Goal: Task Accomplishment & Management: Use online tool/utility

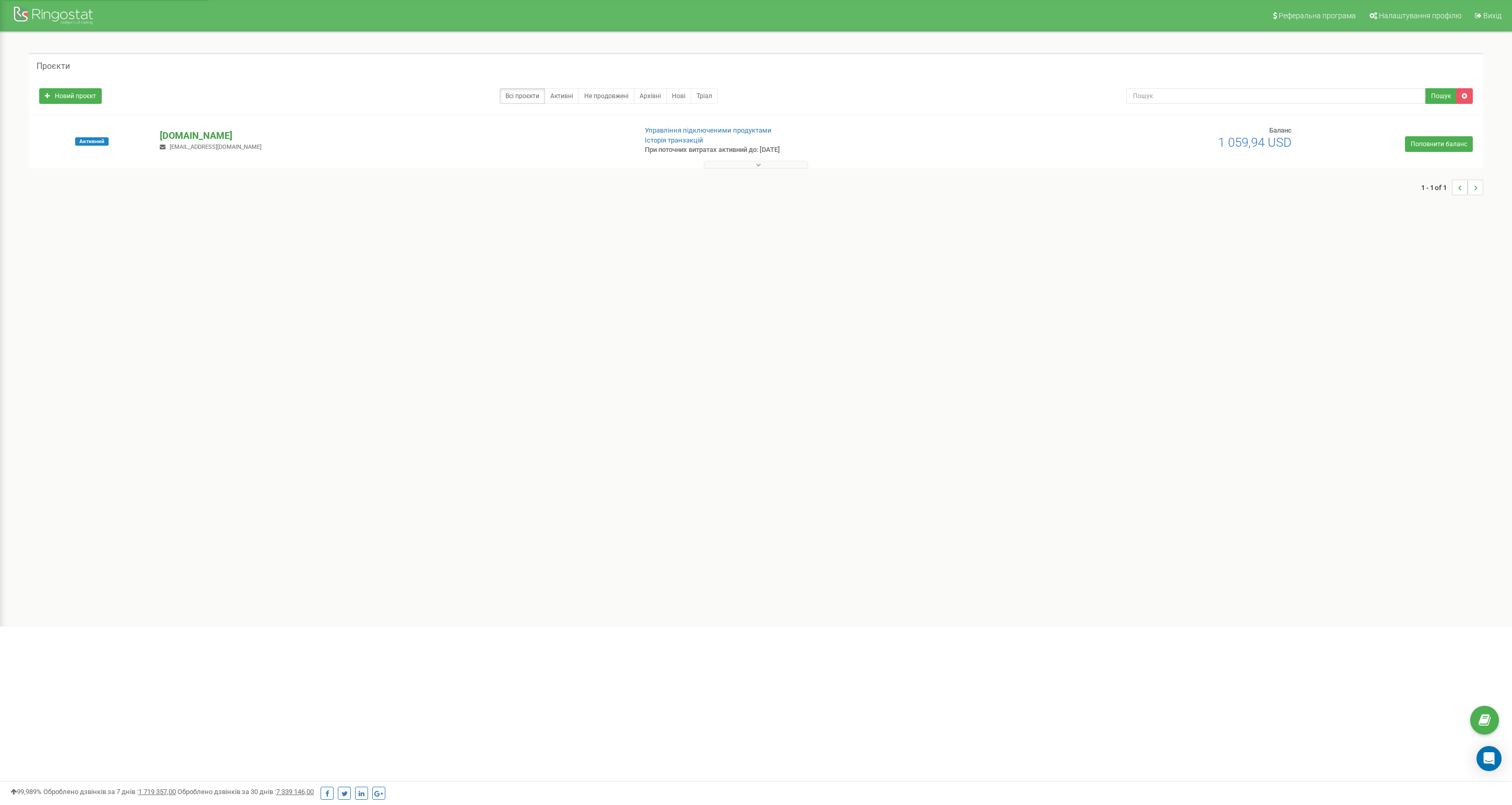
click at [206, 133] on p "[DOMAIN_NAME]" at bounding box center [393, 136] width 467 height 13
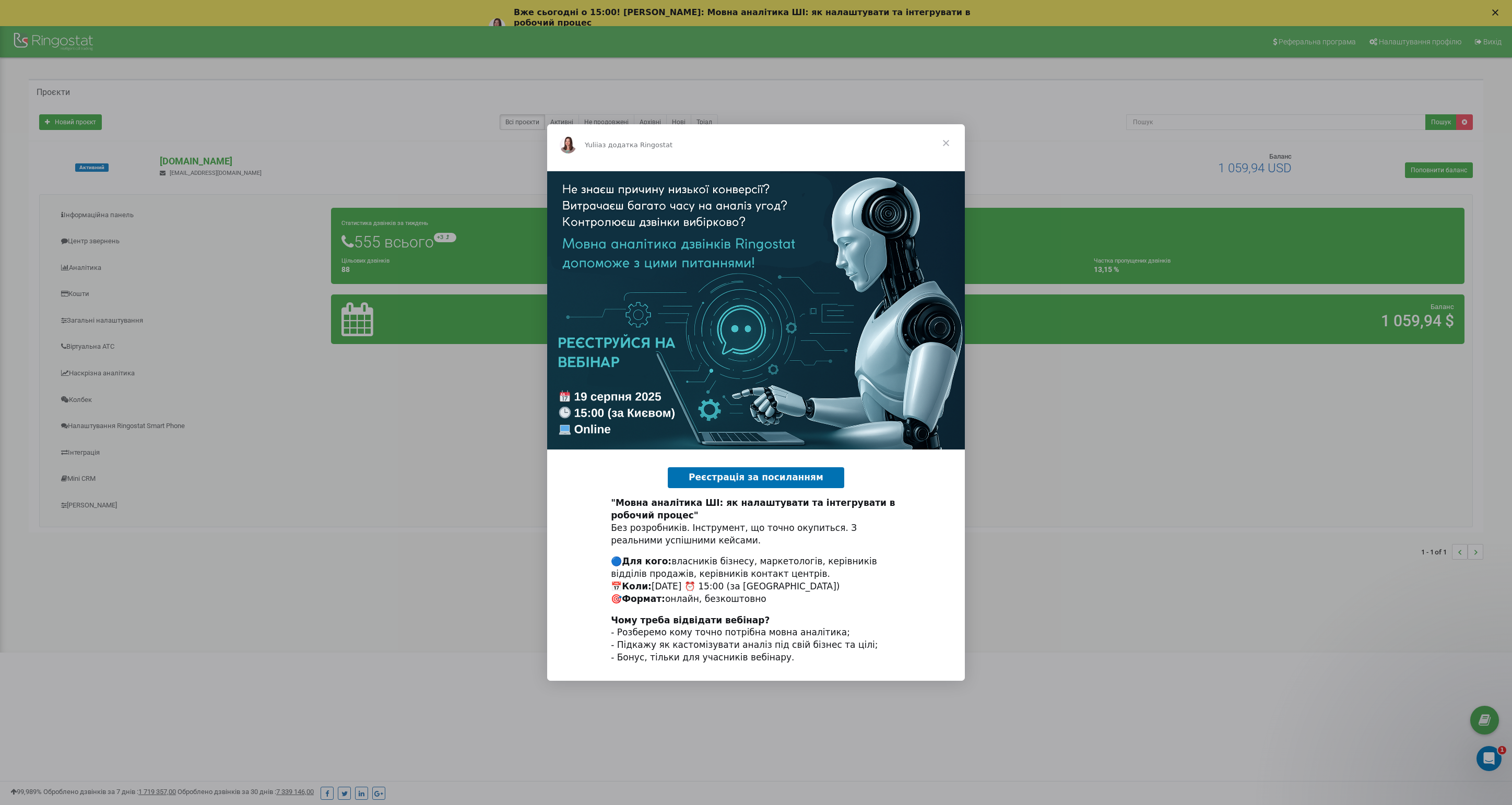
click at [944, 143] on span "Закрити" at bounding box center [945, 142] width 38 height 38
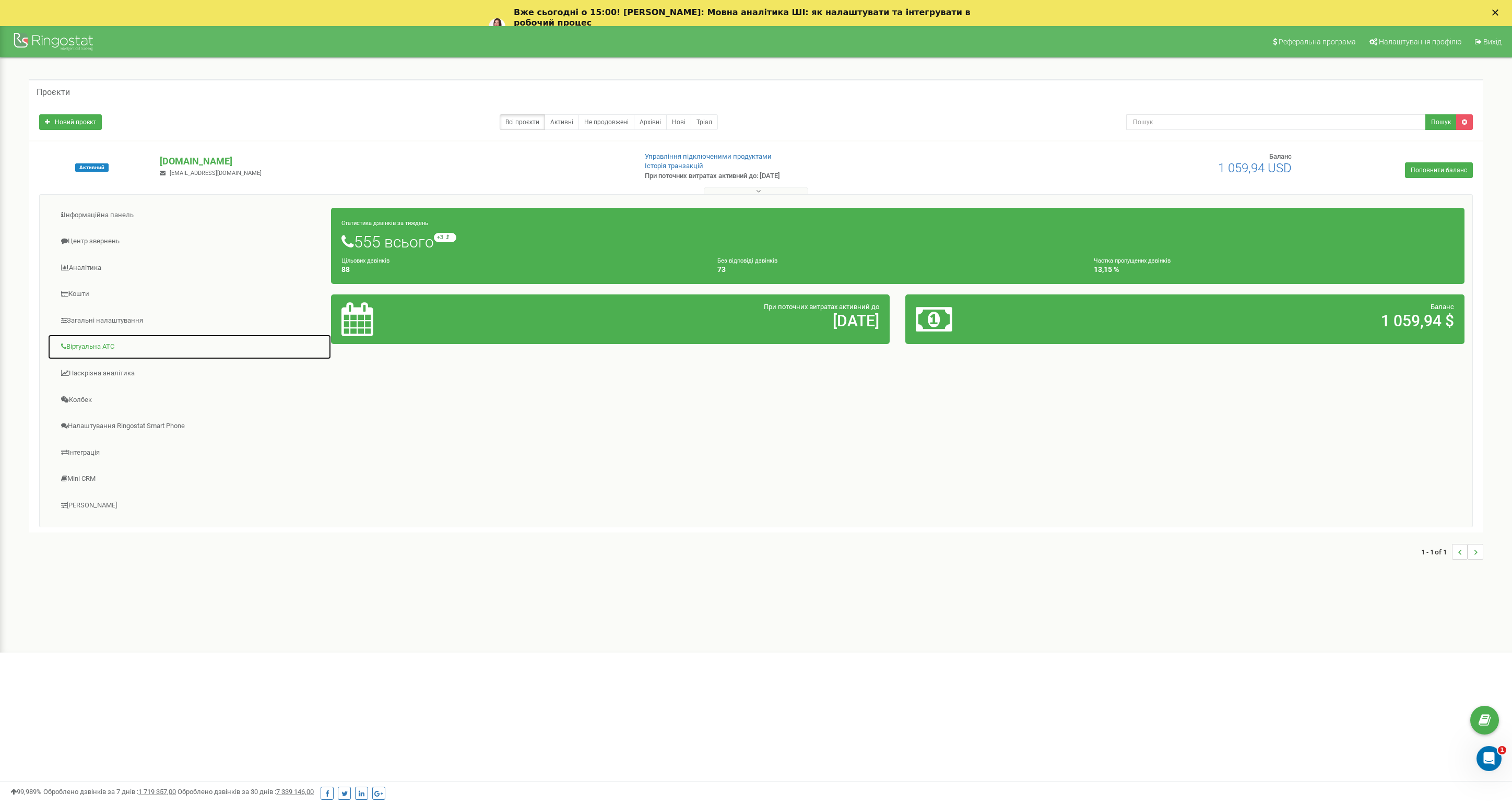
click at [100, 349] on link "Віртуальна АТС" at bounding box center [189, 346] width 284 height 26
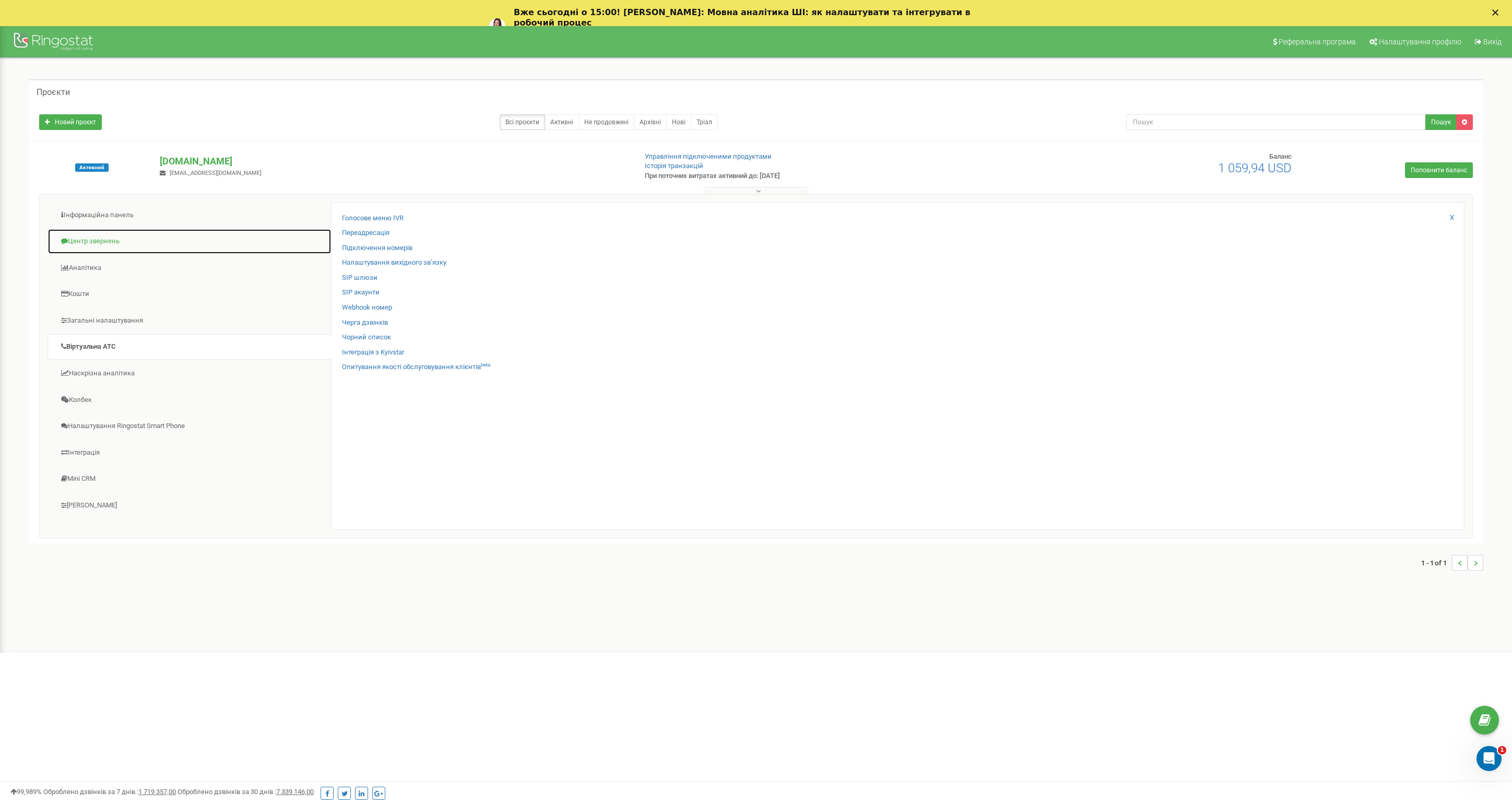
click at [112, 240] on link "Центр звернень" at bounding box center [189, 241] width 284 height 26
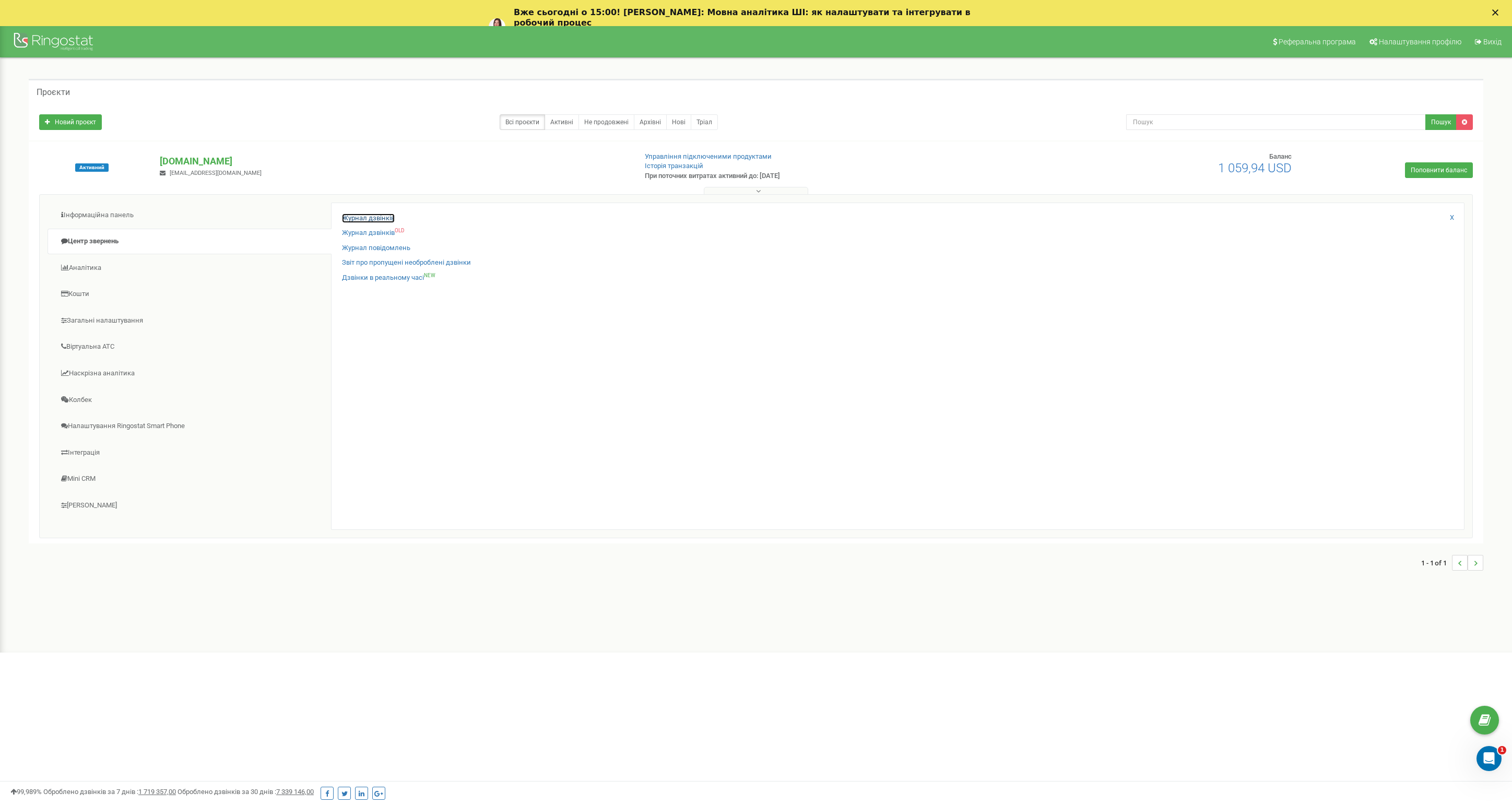
click at [383, 216] on link "Журнал дзвінків" at bounding box center [367, 218] width 53 height 10
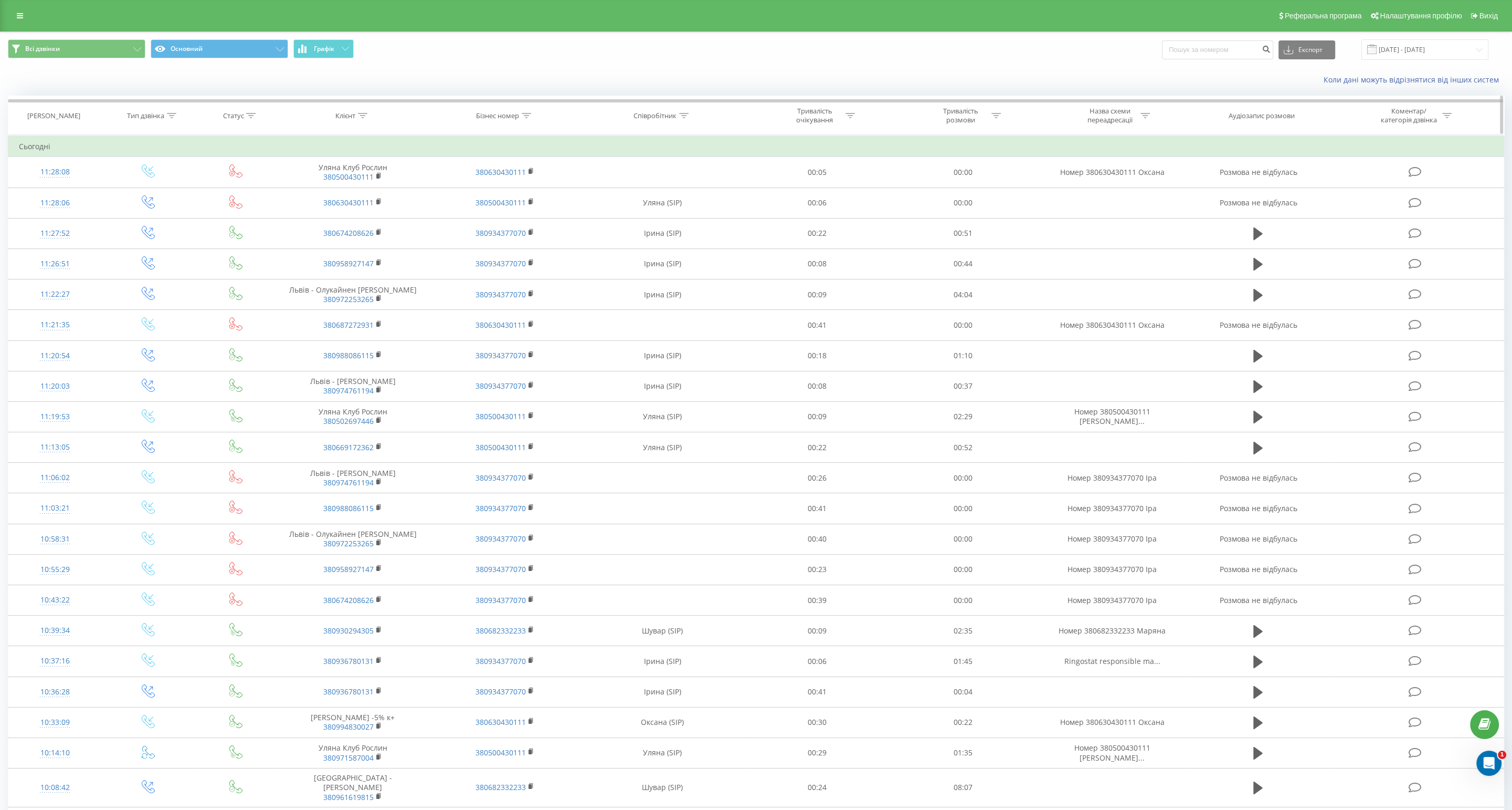
click at [54, 113] on div "Дата дзвінка" at bounding box center [53, 115] width 53 height 9
click at [87, 50] on button "Всі дзвінки" at bounding box center [76, 49] width 137 height 19
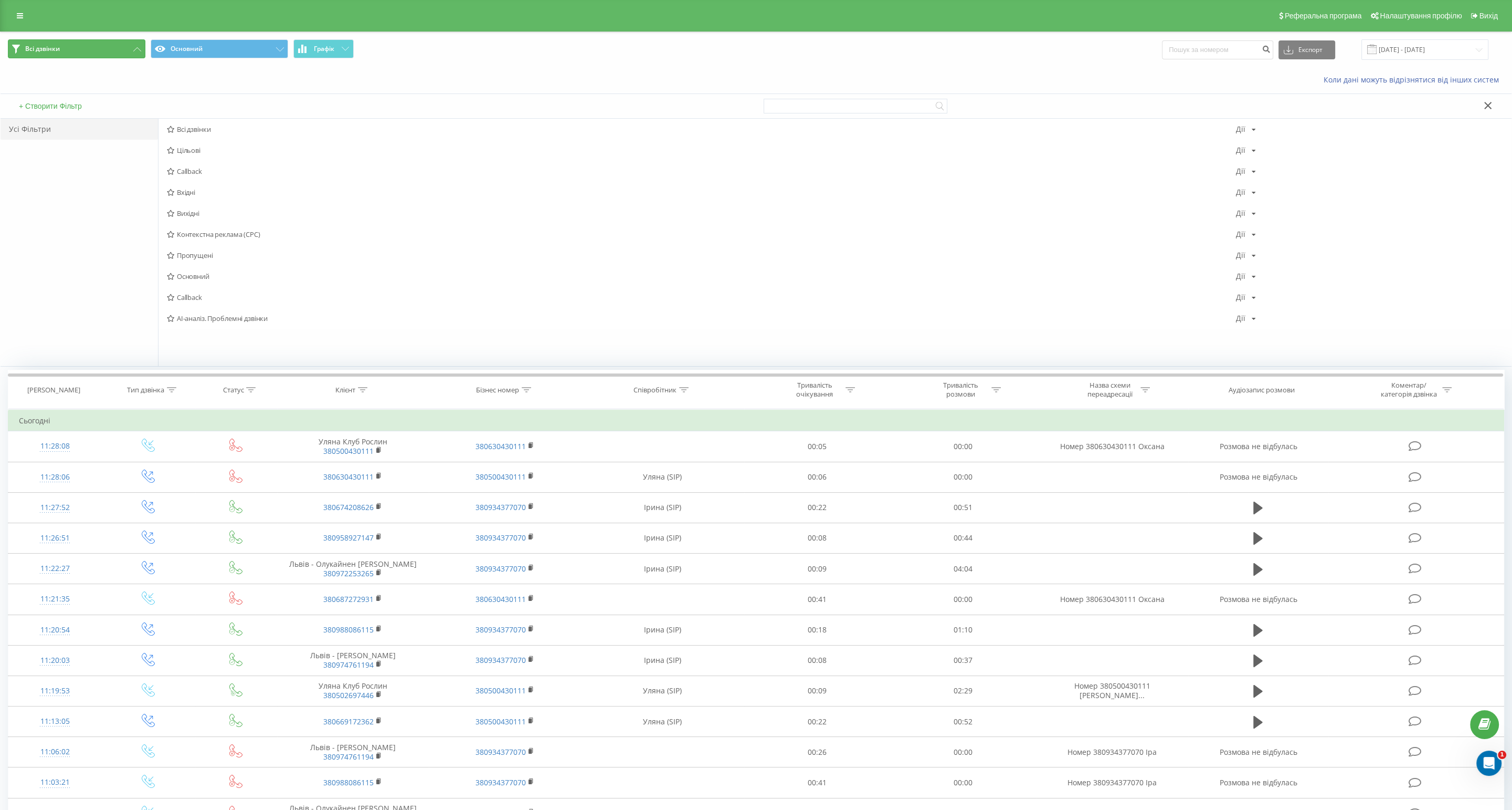
click at [136, 47] on icon at bounding box center [137, 49] width 8 height 4
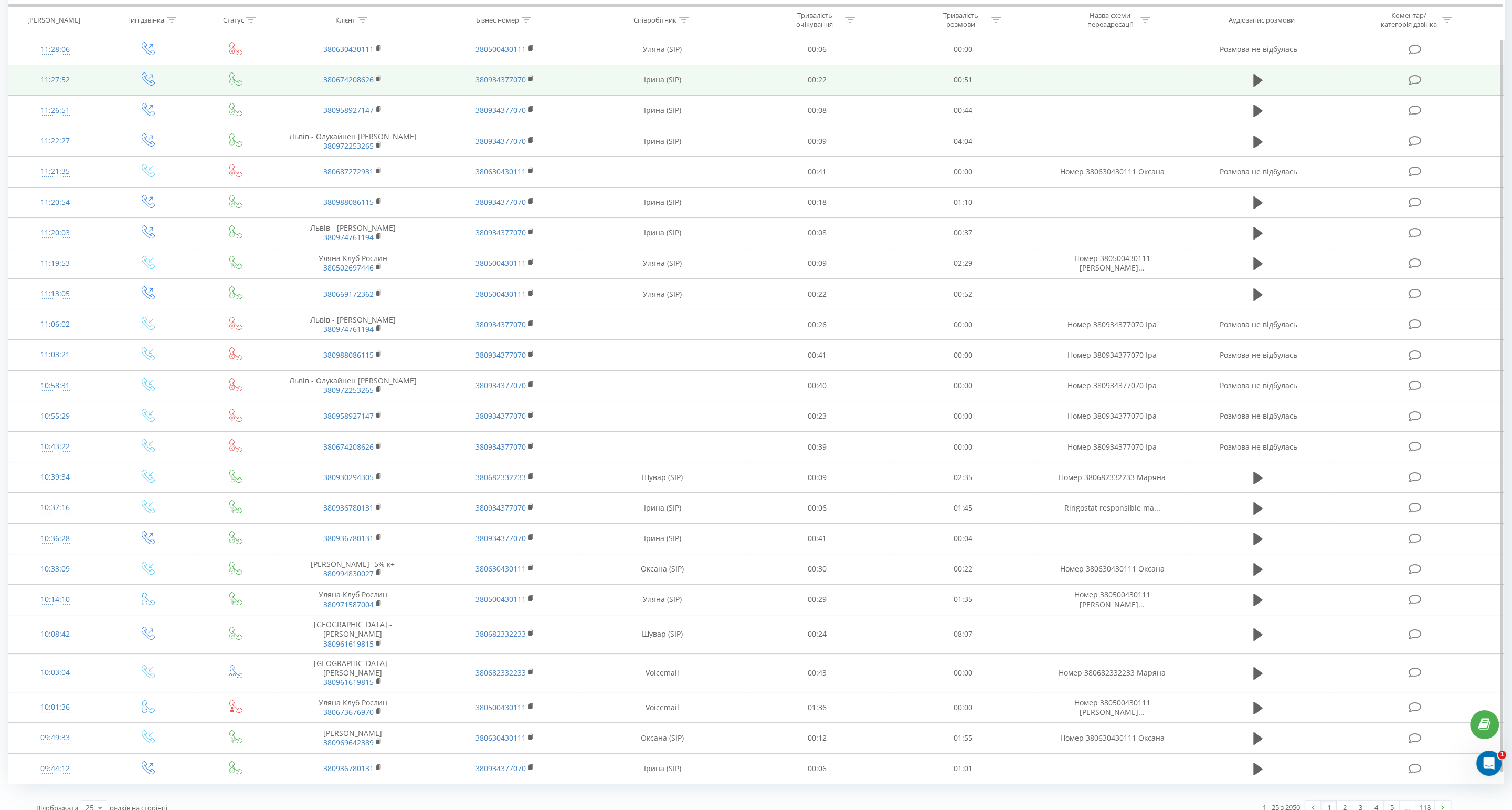
scroll to position [156, 0]
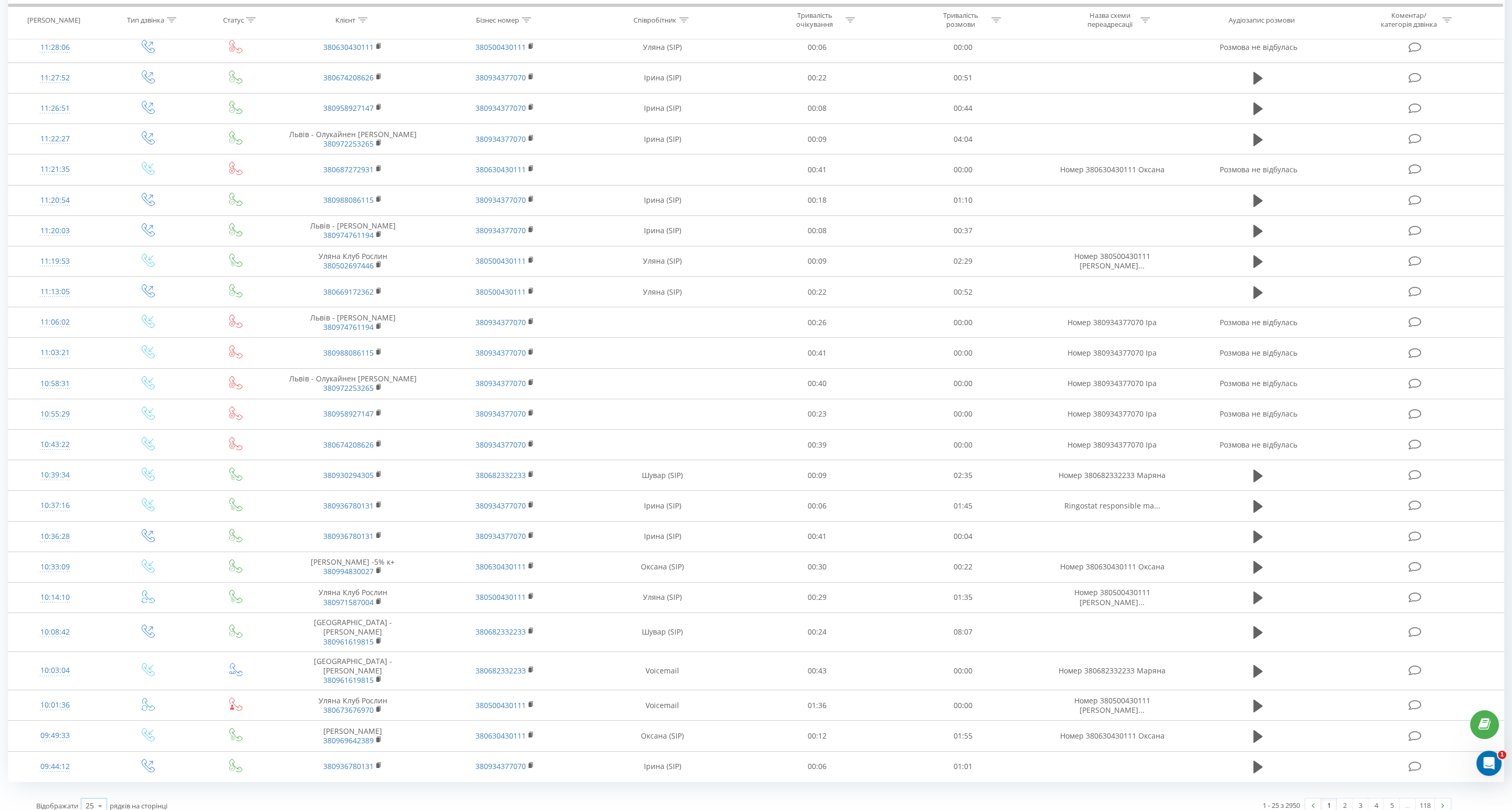
click at [106, 795] on icon at bounding box center [101, 805] width 15 height 20
click at [105, 783] on div "100" at bounding box center [94, 791] width 25 height 15
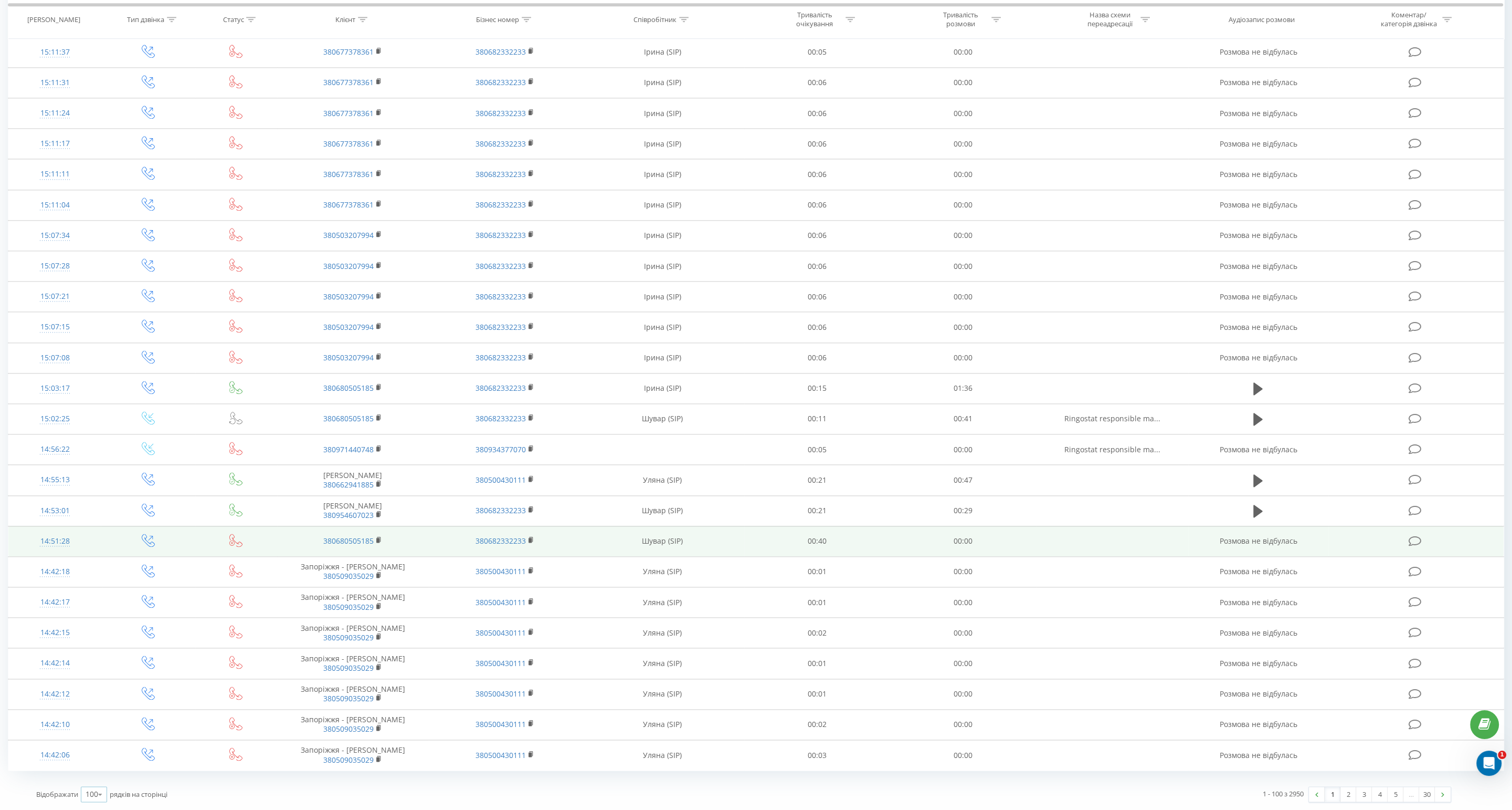
scroll to position [2534, 0]
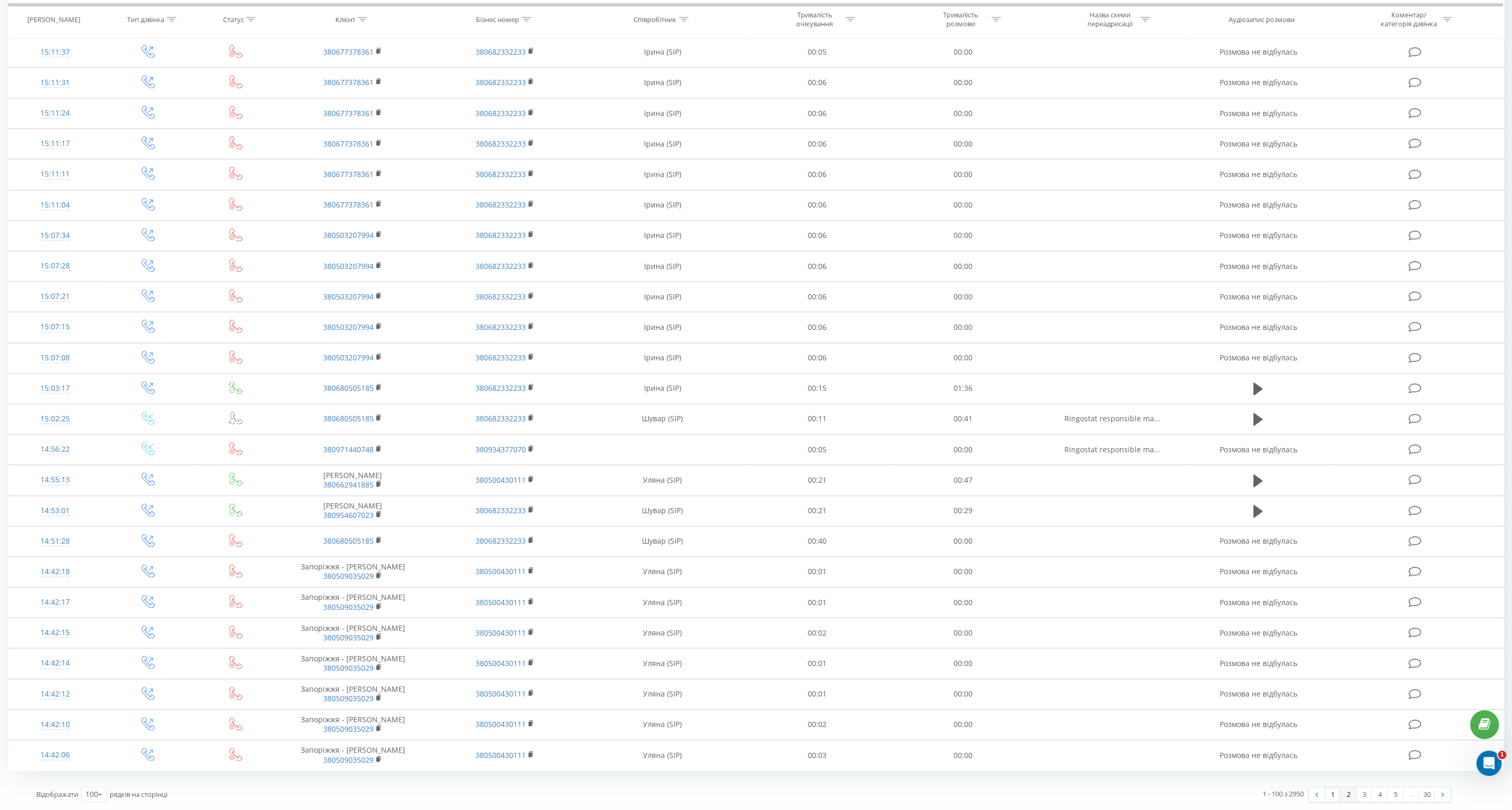
click at [1351, 793] on link "2" at bounding box center [1349, 794] width 15 height 15
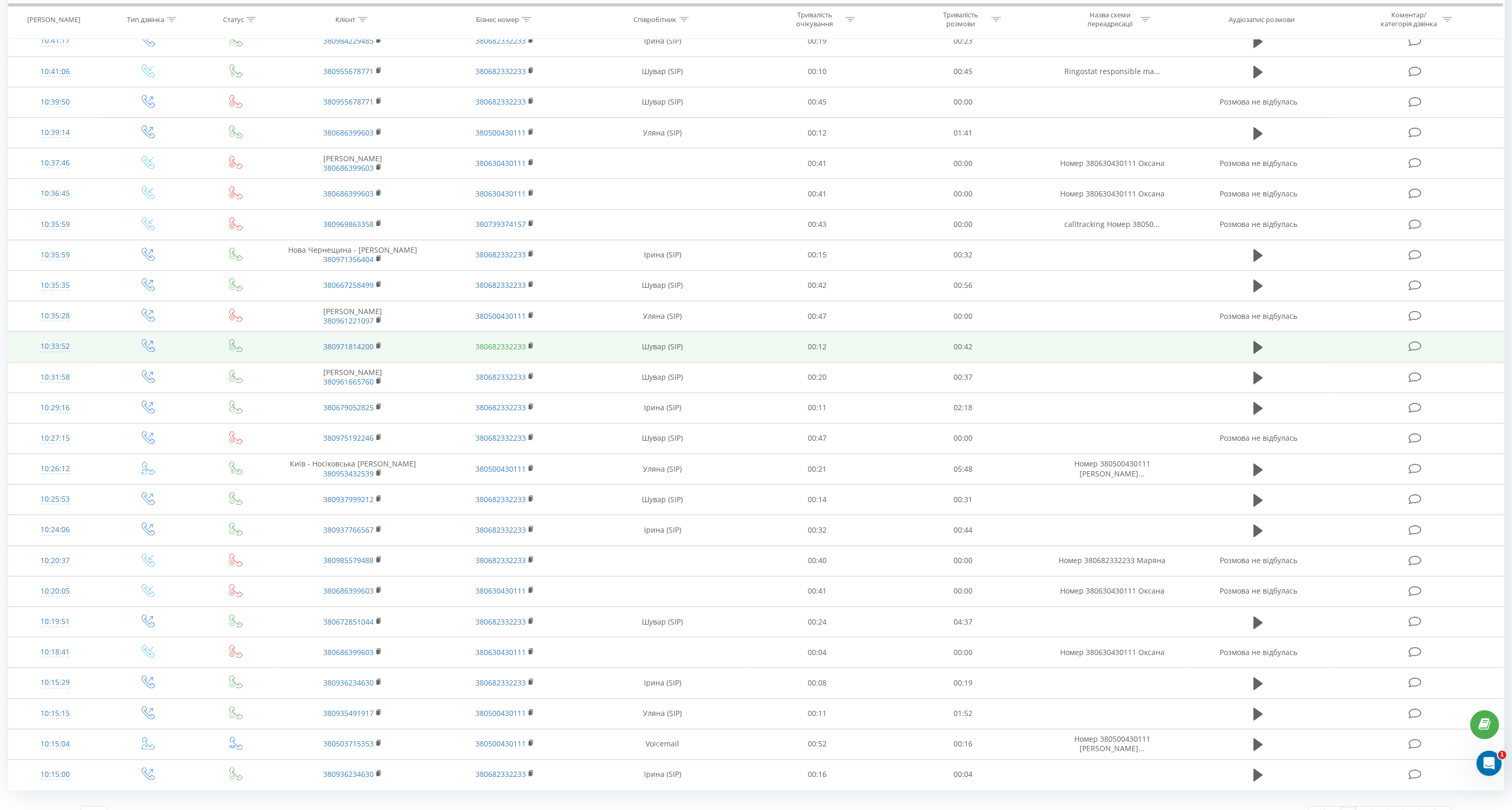
scroll to position [2464, 0]
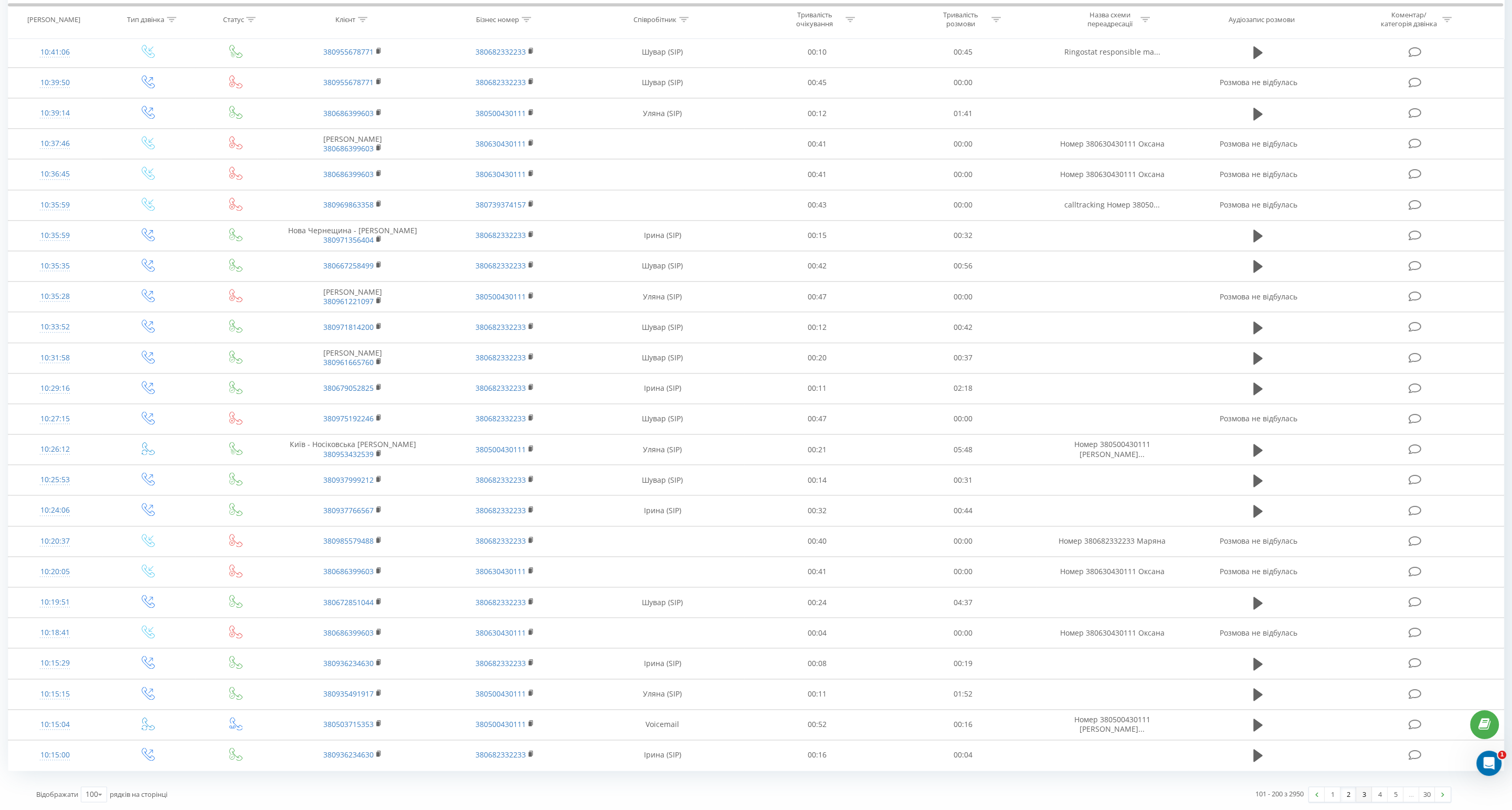
click at [1361, 795] on link "3" at bounding box center [1364, 794] width 15 height 15
